Goal: Find specific page/section: Find specific page/section

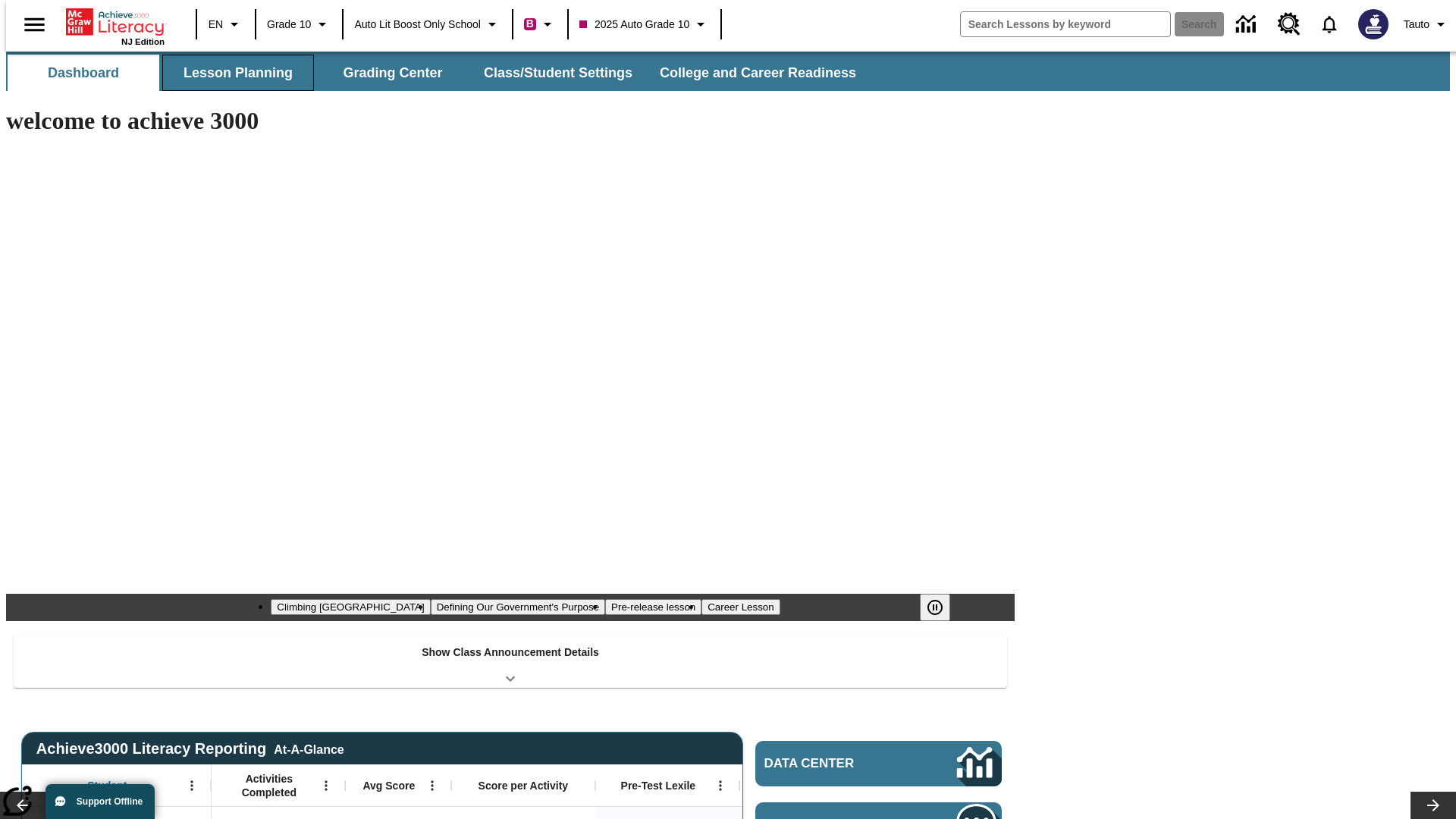
click at [232, 73] on button "Lesson Planning" at bounding box center [238, 72] width 151 height 36
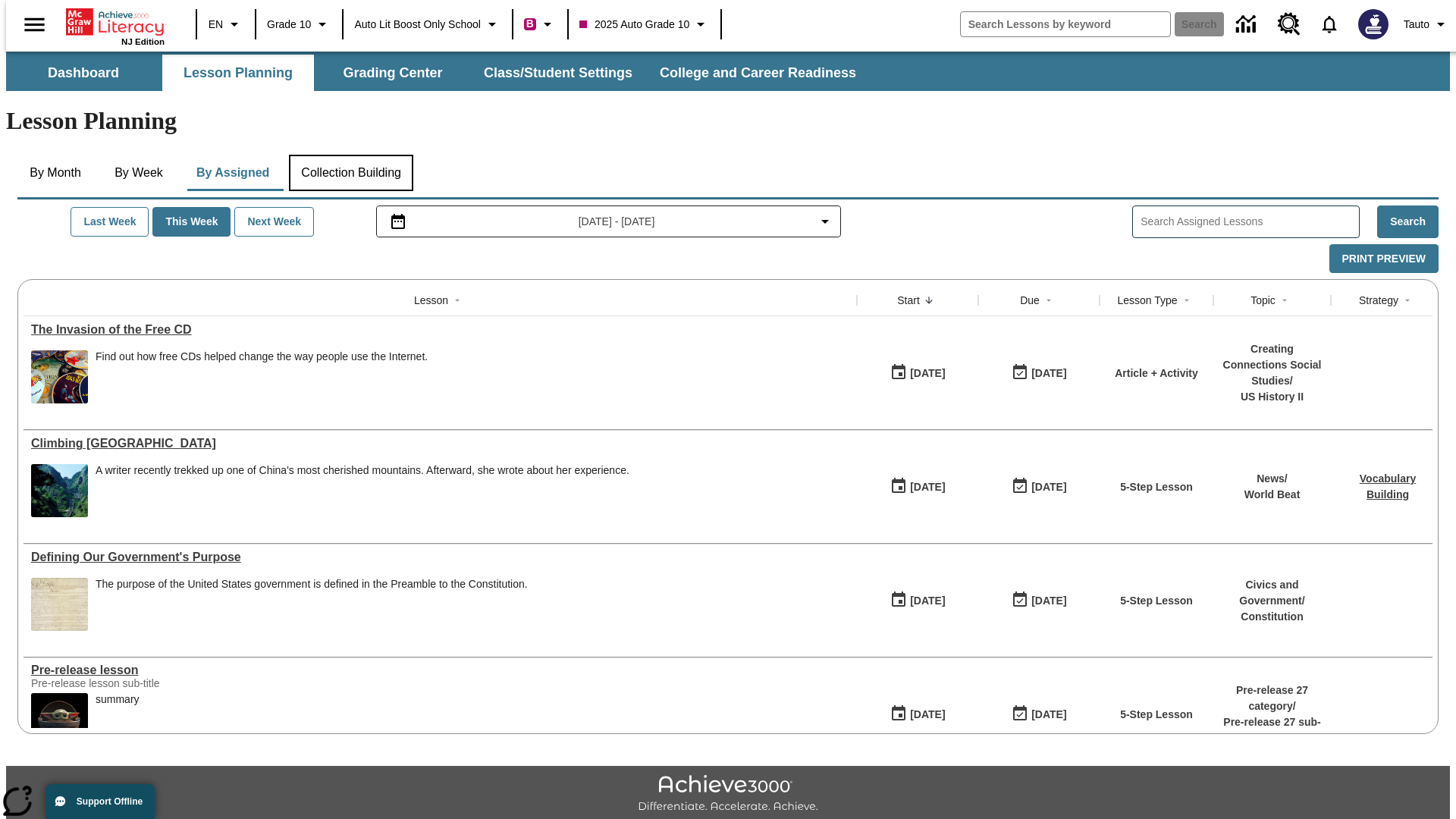
click at [351, 155] on button "Collection Building" at bounding box center [351, 172] width 125 height 36
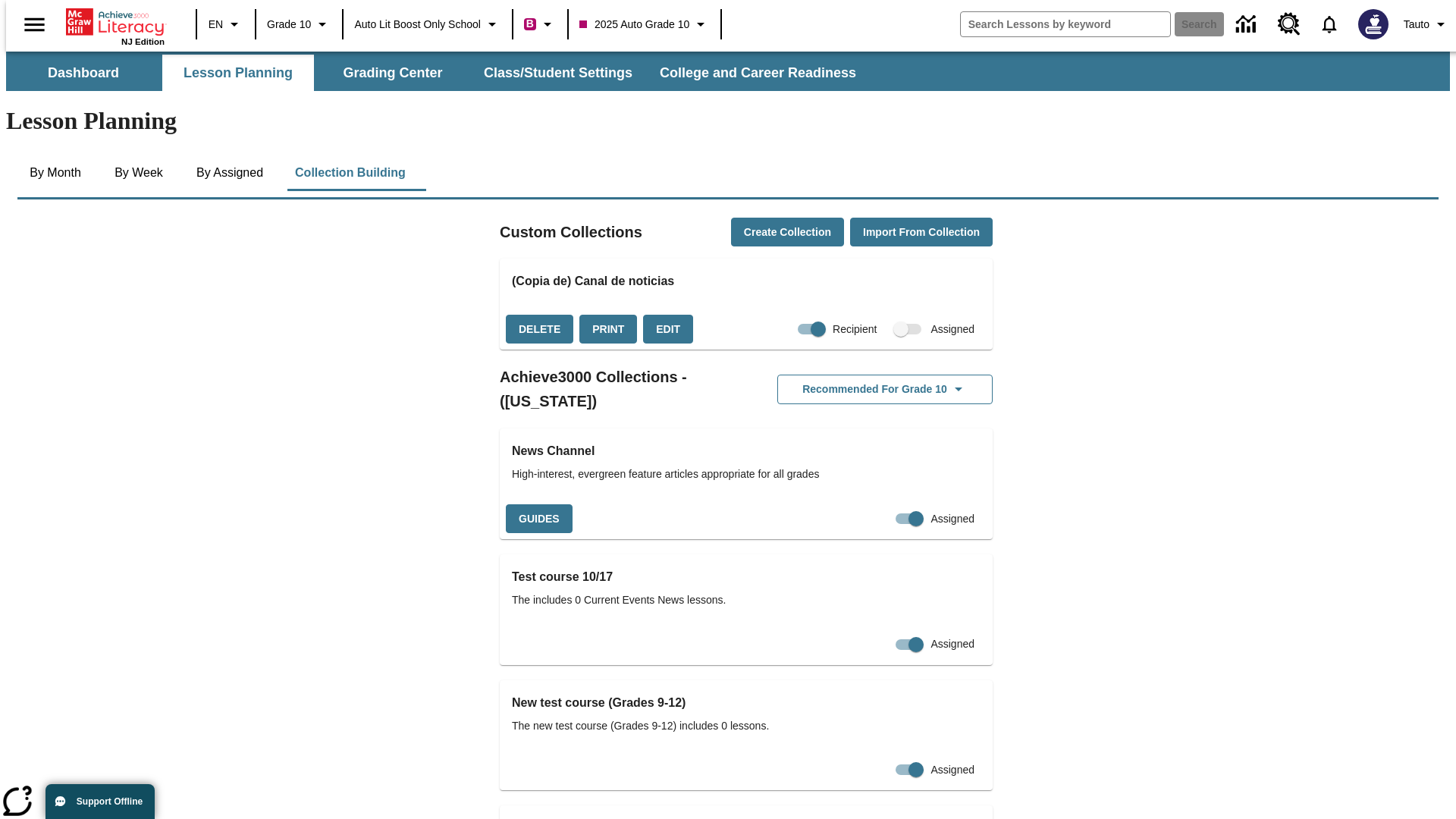
checkbox input "true"
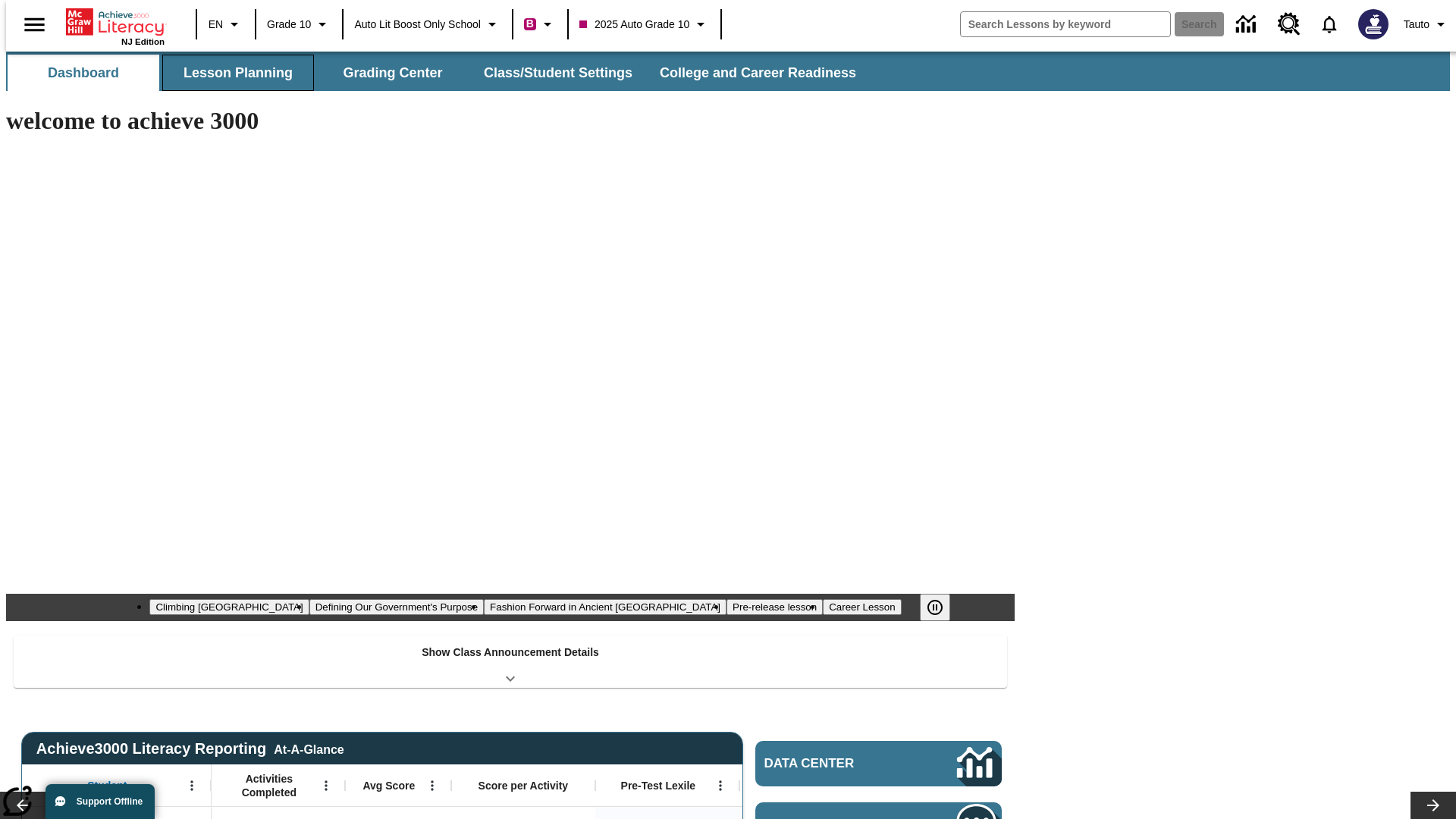
click at [232, 73] on button "Lesson Planning" at bounding box center [238, 72] width 151 height 36
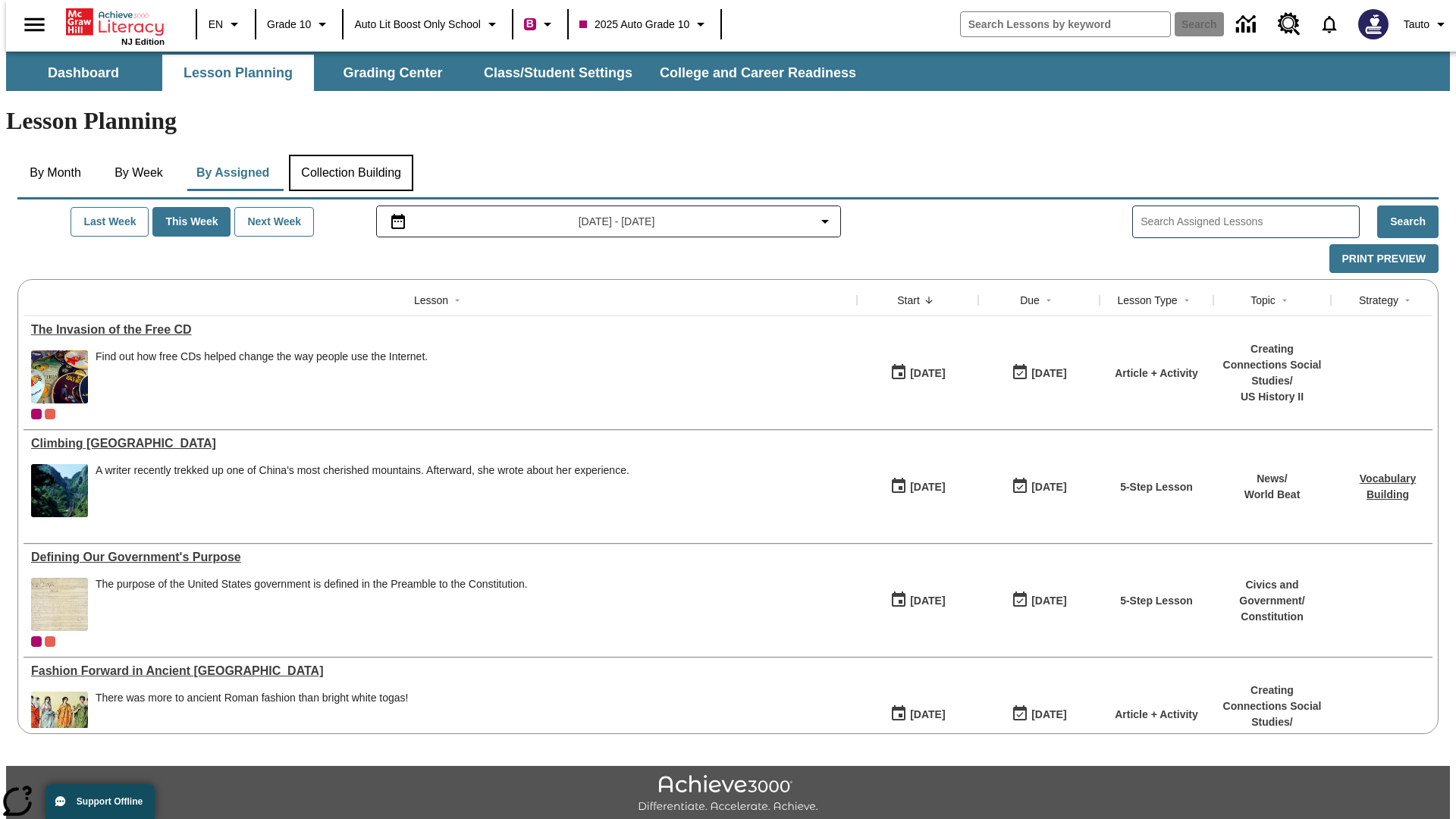
click at [351, 155] on button "Collection Building" at bounding box center [351, 172] width 125 height 36
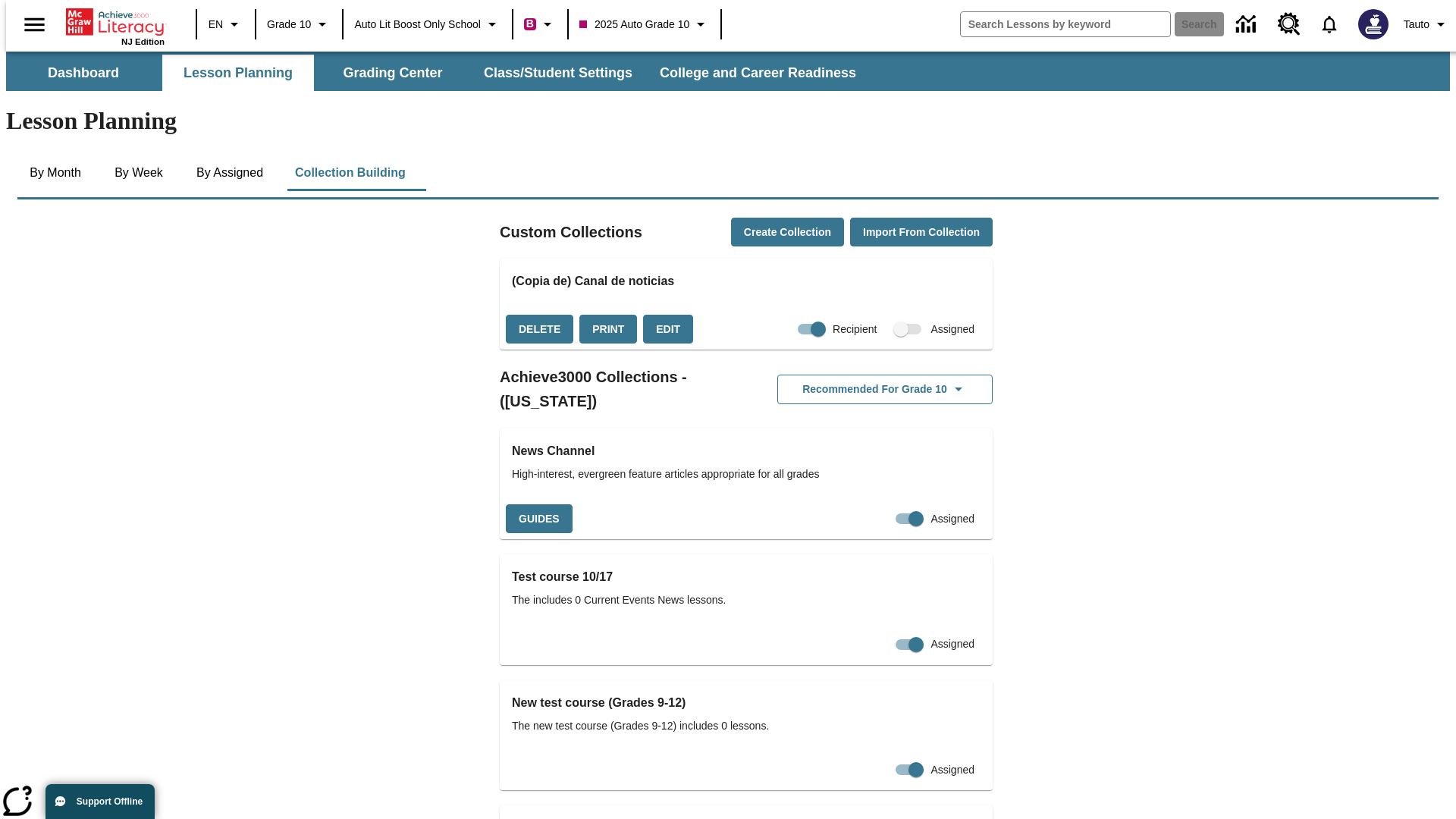
checkbox input "false"
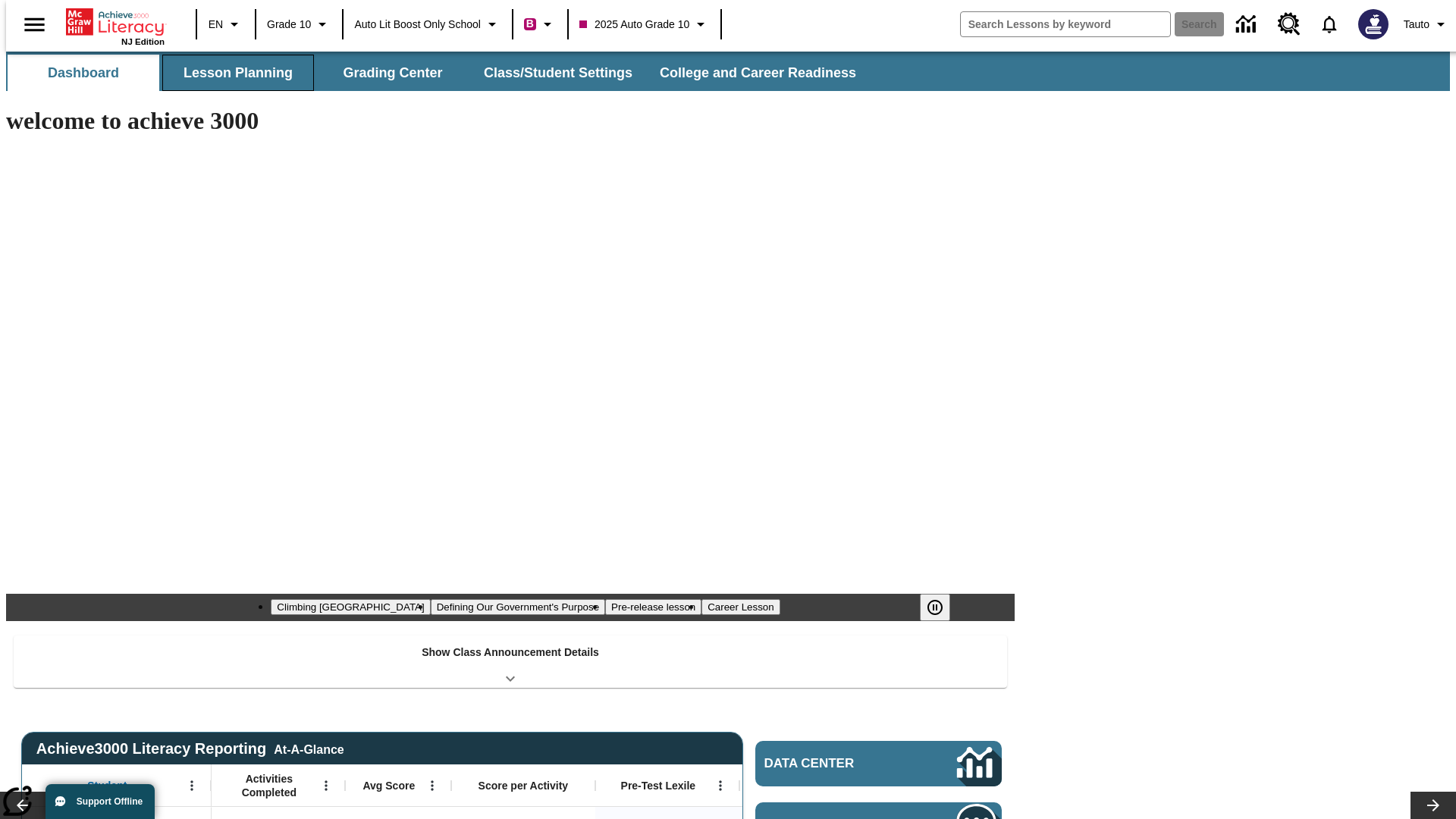
click at [232, 73] on button "Lesson Planning" at bounding box center [238, 72] width 151 height 36
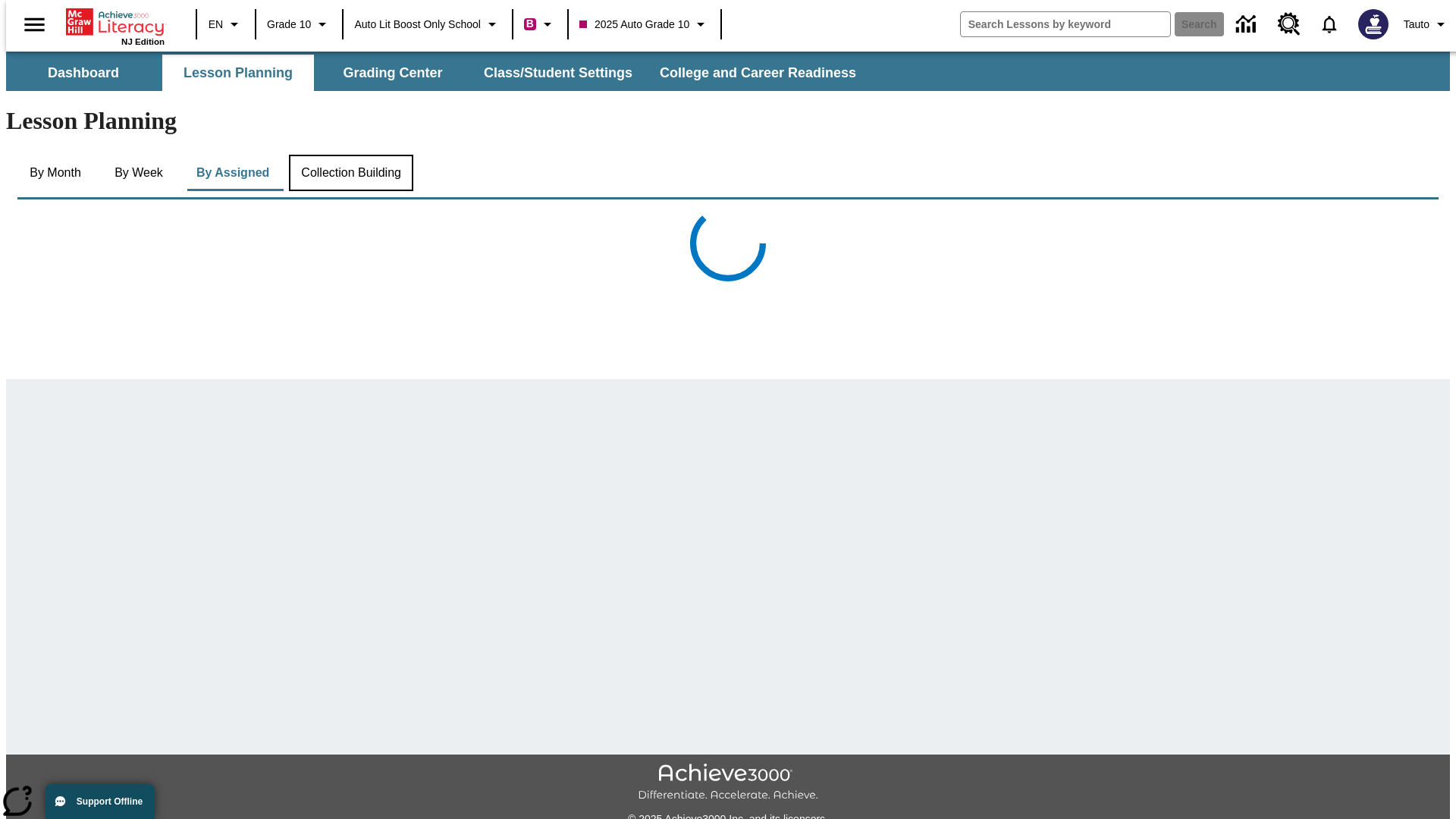
click at [351, 155] on button "Collection Building" at bounding box center [351, 172] width 125 height 36
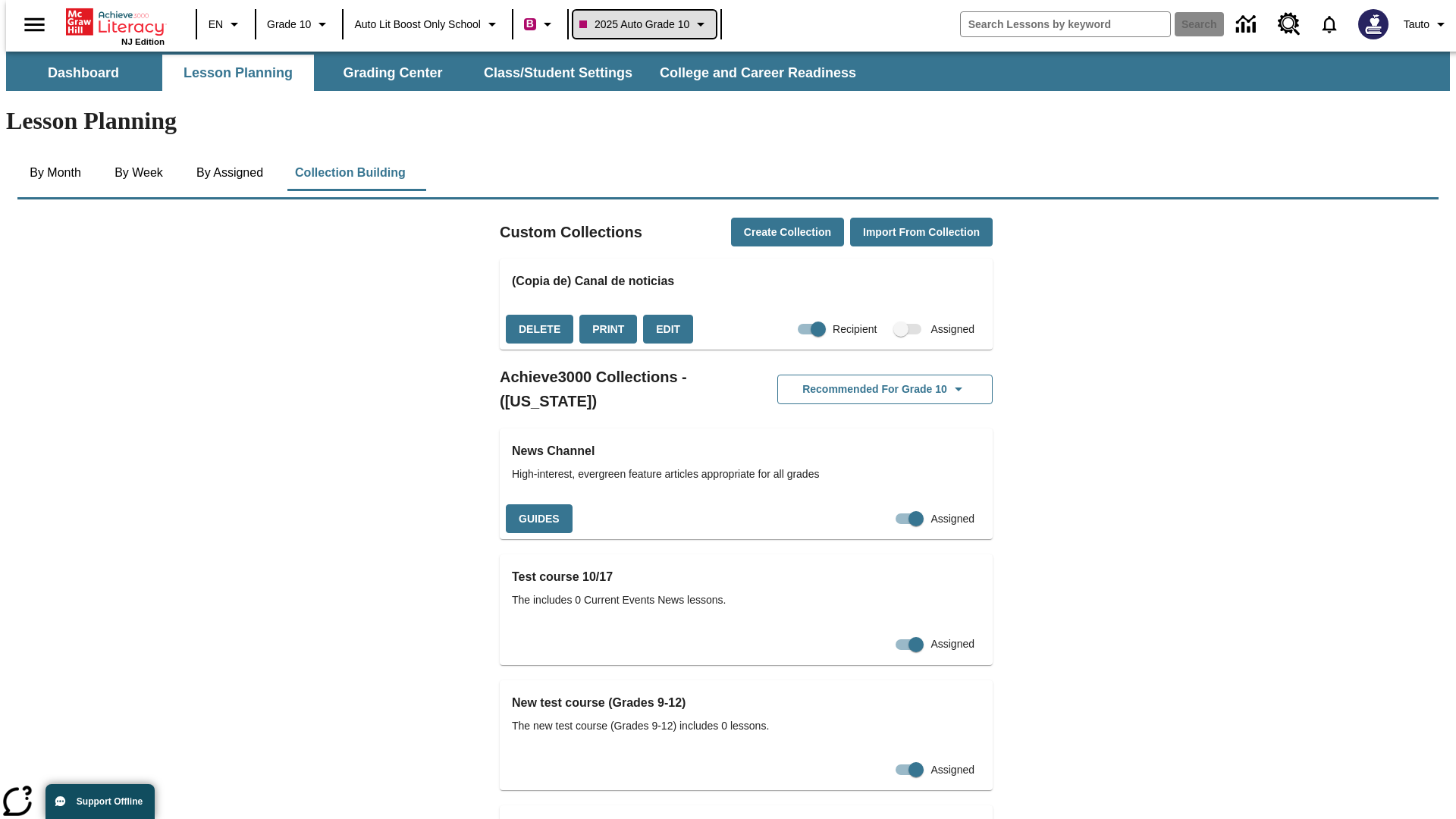
click at [649, 24] on span "2025 Auto Grade 10" at bounding box center [633, 24] width 110 height 16
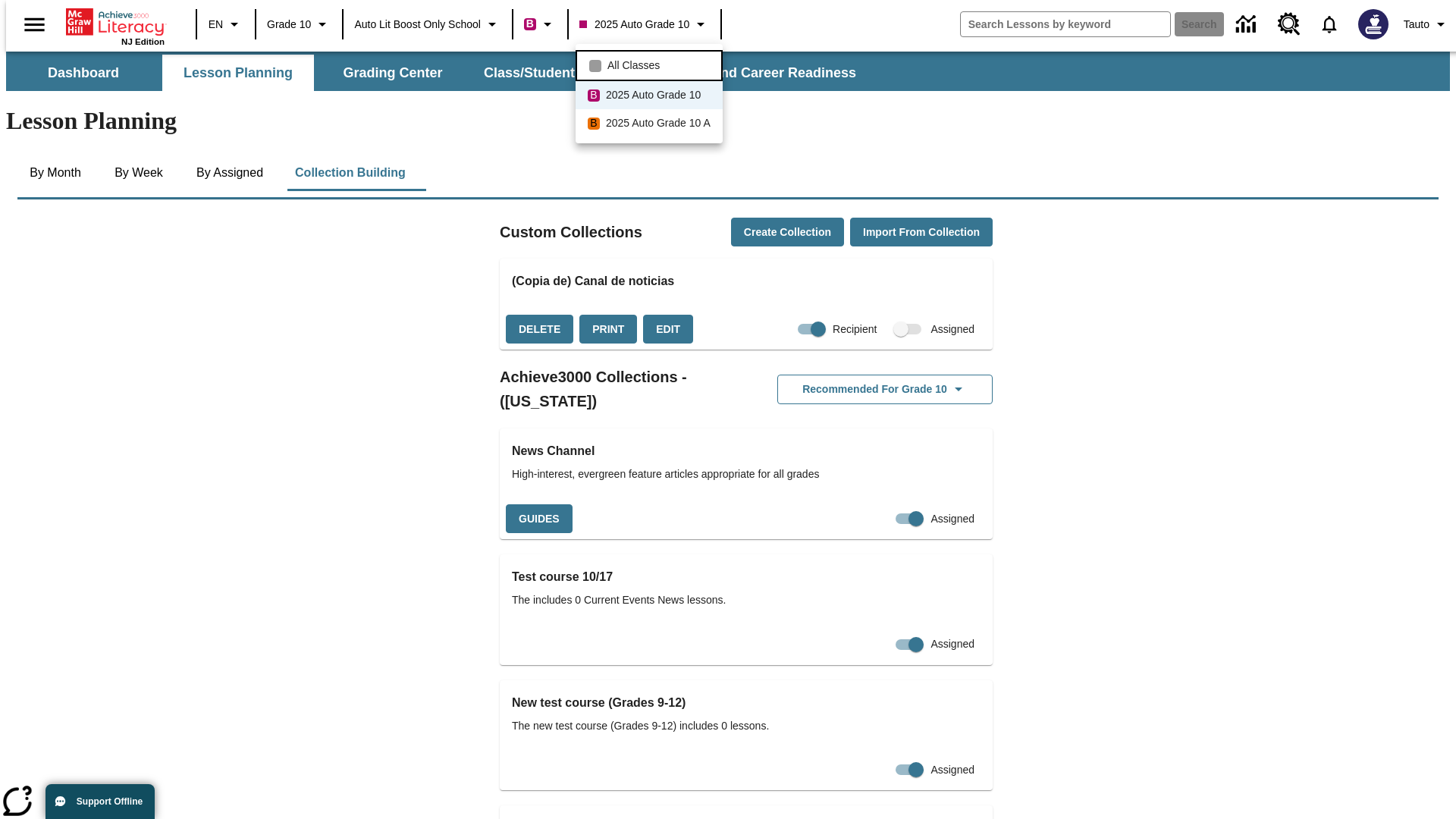
click at [651, 64] on span "All Classes" at bounding box center [633, 65] width 53 height 16
